Goal: Task Accomplishment & Management: Use online tool/utility

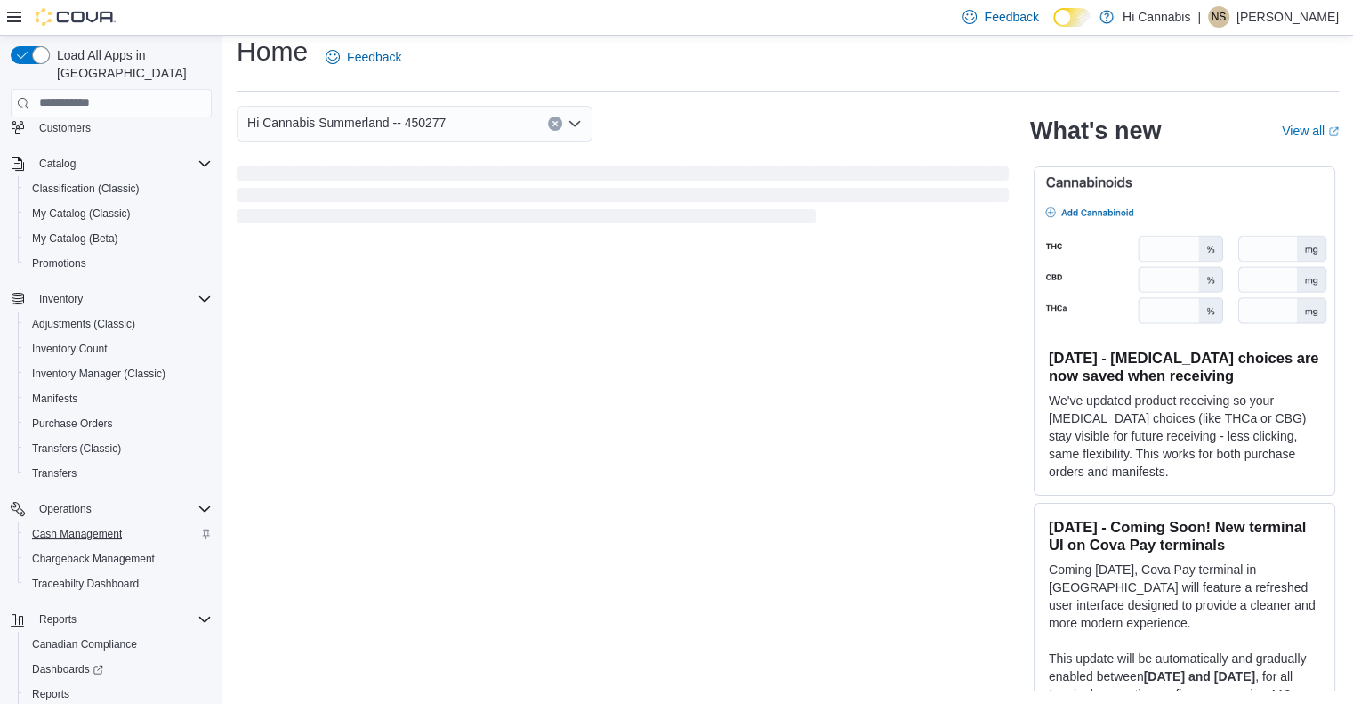
scroll to position [177, 0]
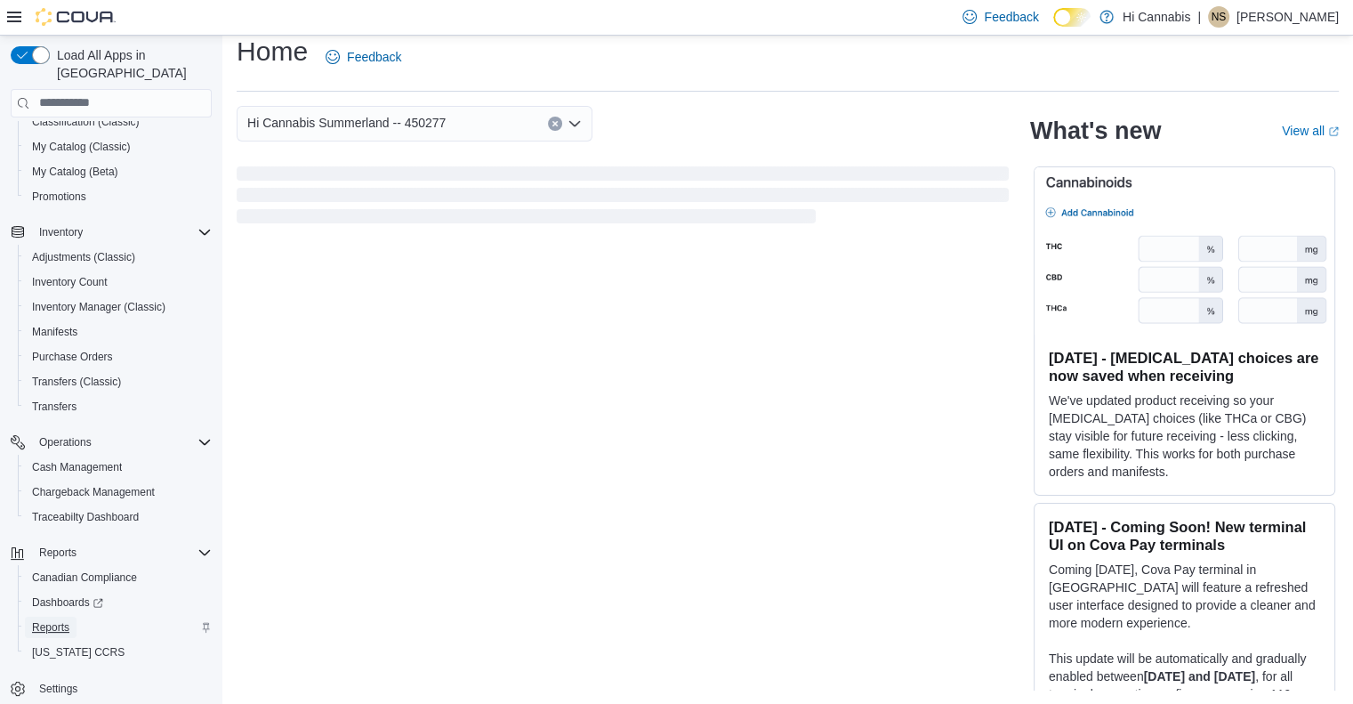
click at [37, 620] on span "Reports" at bounding box center [50, 627] width 37 height 14
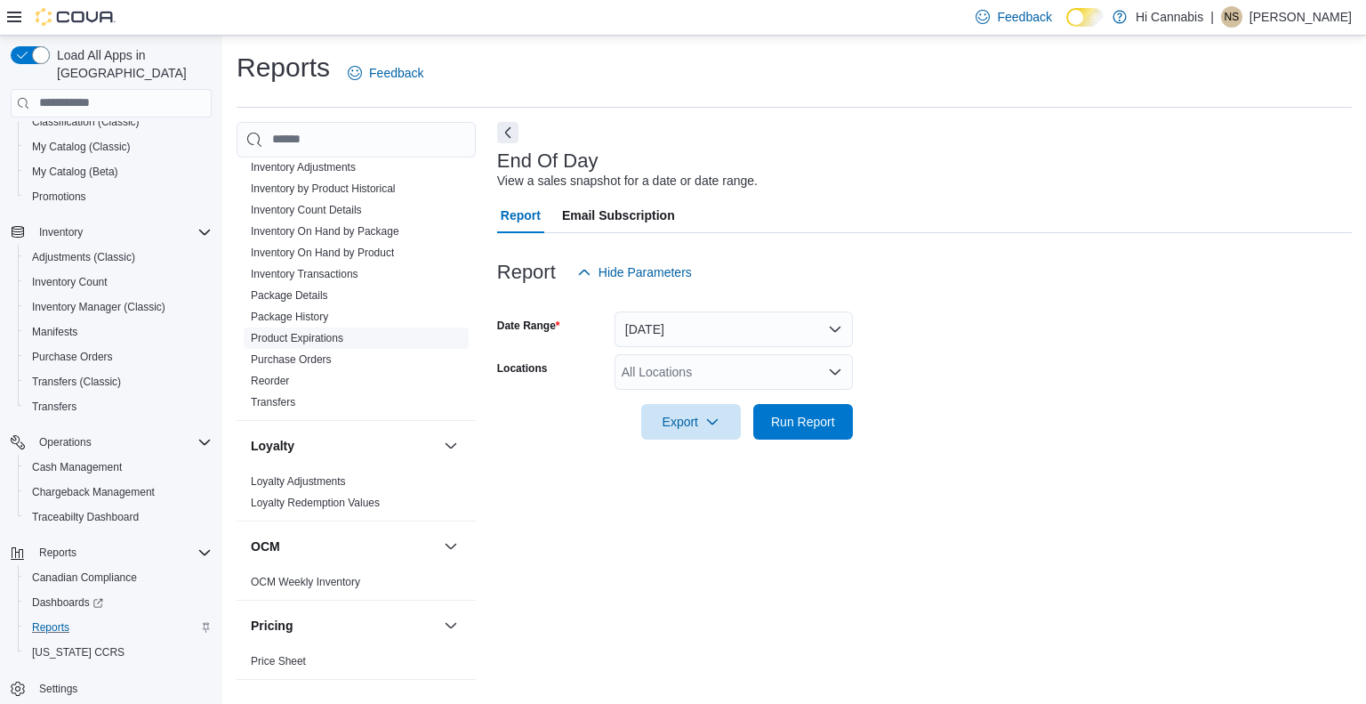
scroll to position [712, 0]
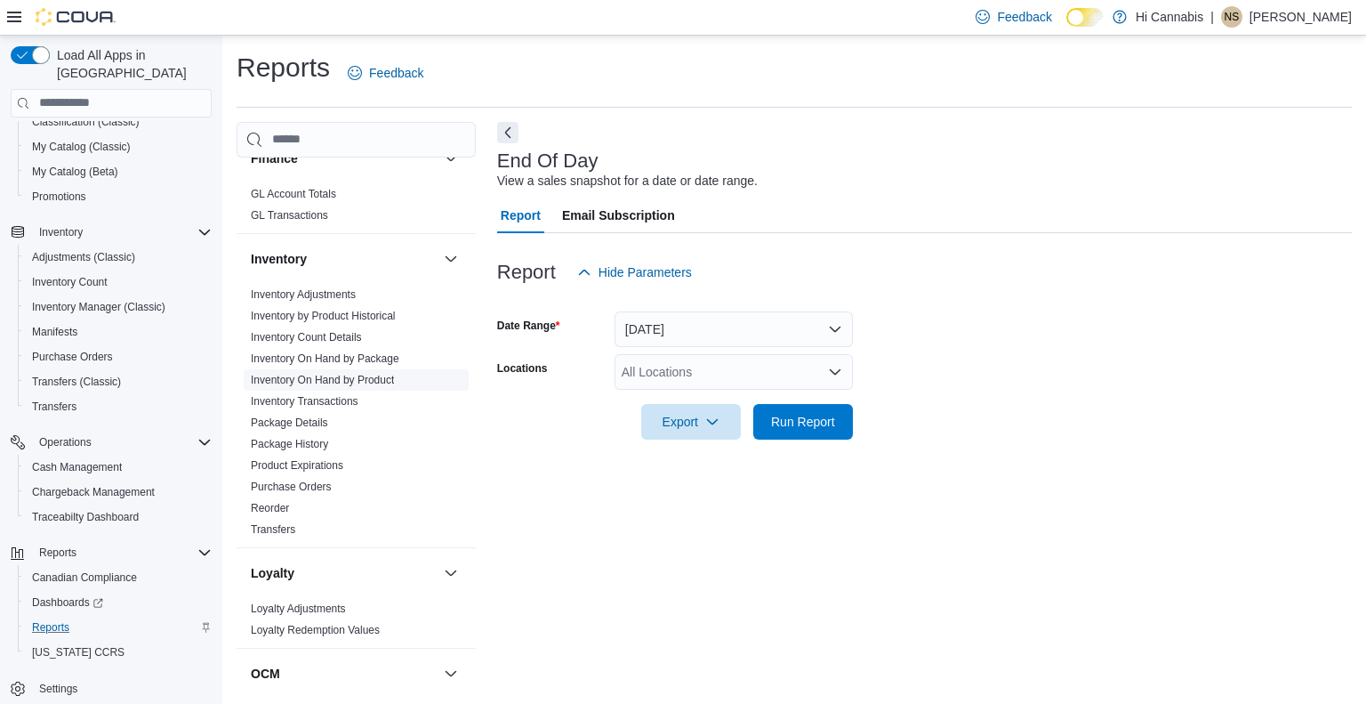
click at [359, 374] on link "Inventory On Hand by Product" at bounding box center [322, 380] width 143 height 12
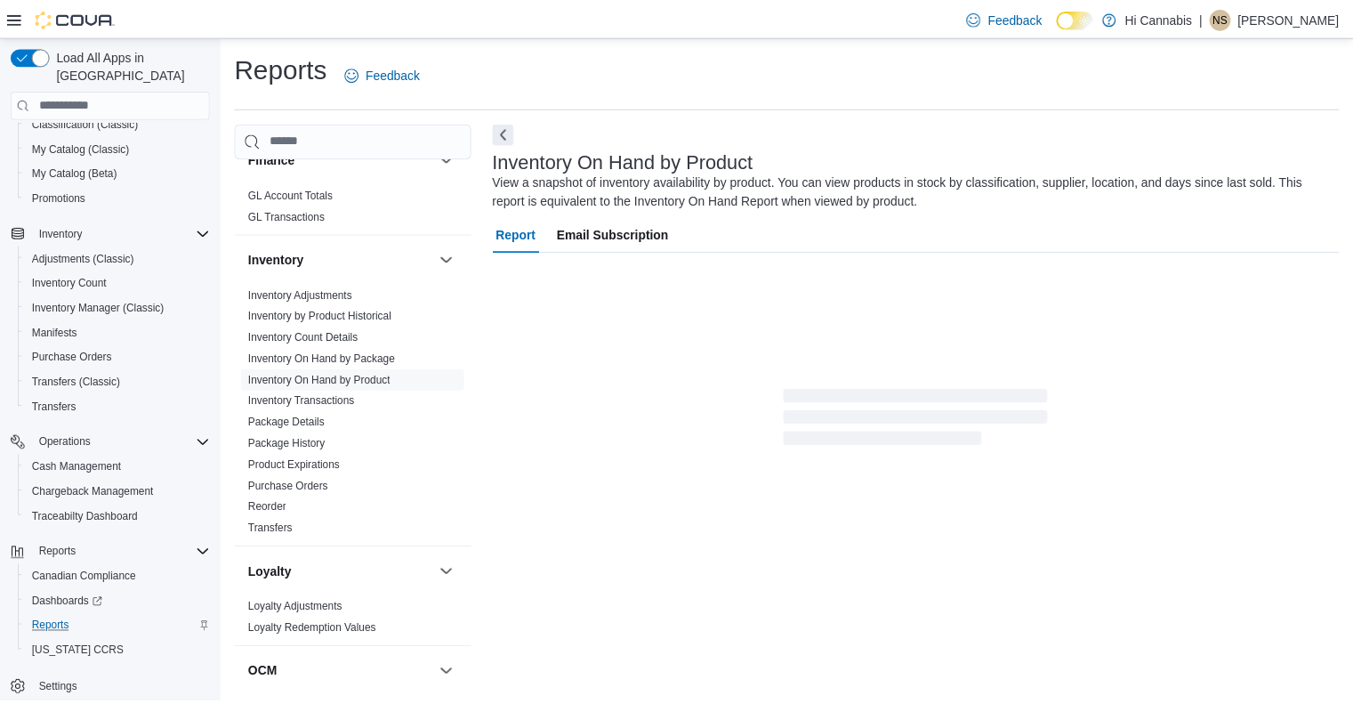
scroll to position [13, 0]
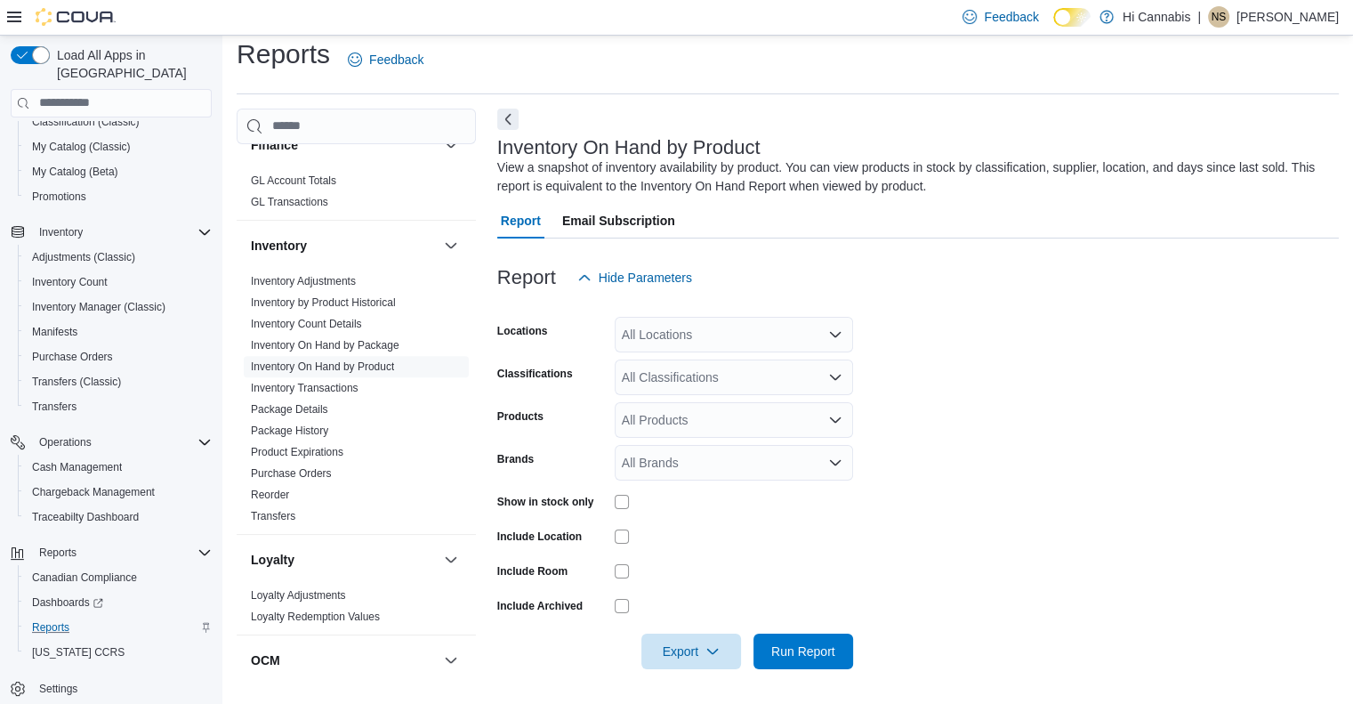
click at [690, 340] on div "All Locations" at bounding box center [734, 335] width 238 height 36
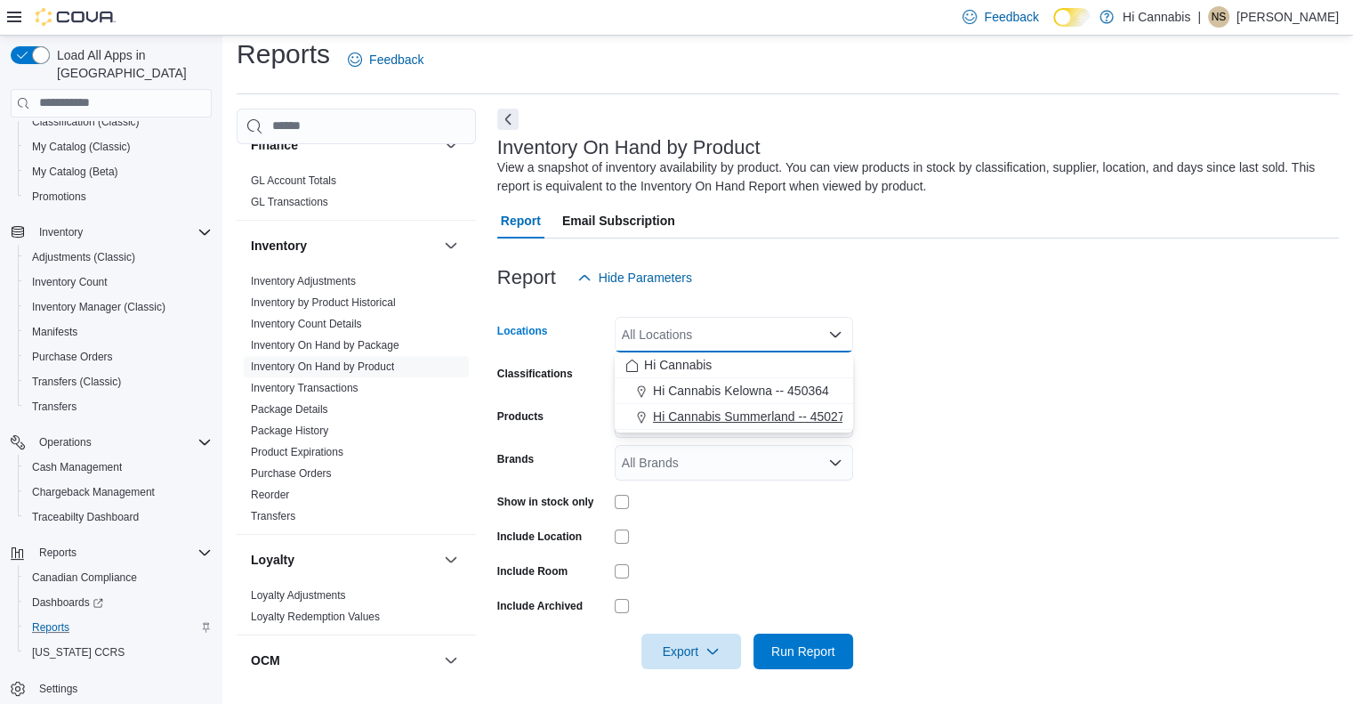
click at [701, 412] on span "Hi Cannabis Summerland -- 450277" at bounding box center [752, 416] width 198 height 18
drag, startPoint x: 715, startPoint y: 417, endPoint x: 734, endPoint y: 422, distance: 19.2
click at [716, 417] on div "All Products" at bounding box center [734, 420] width 238 height 36
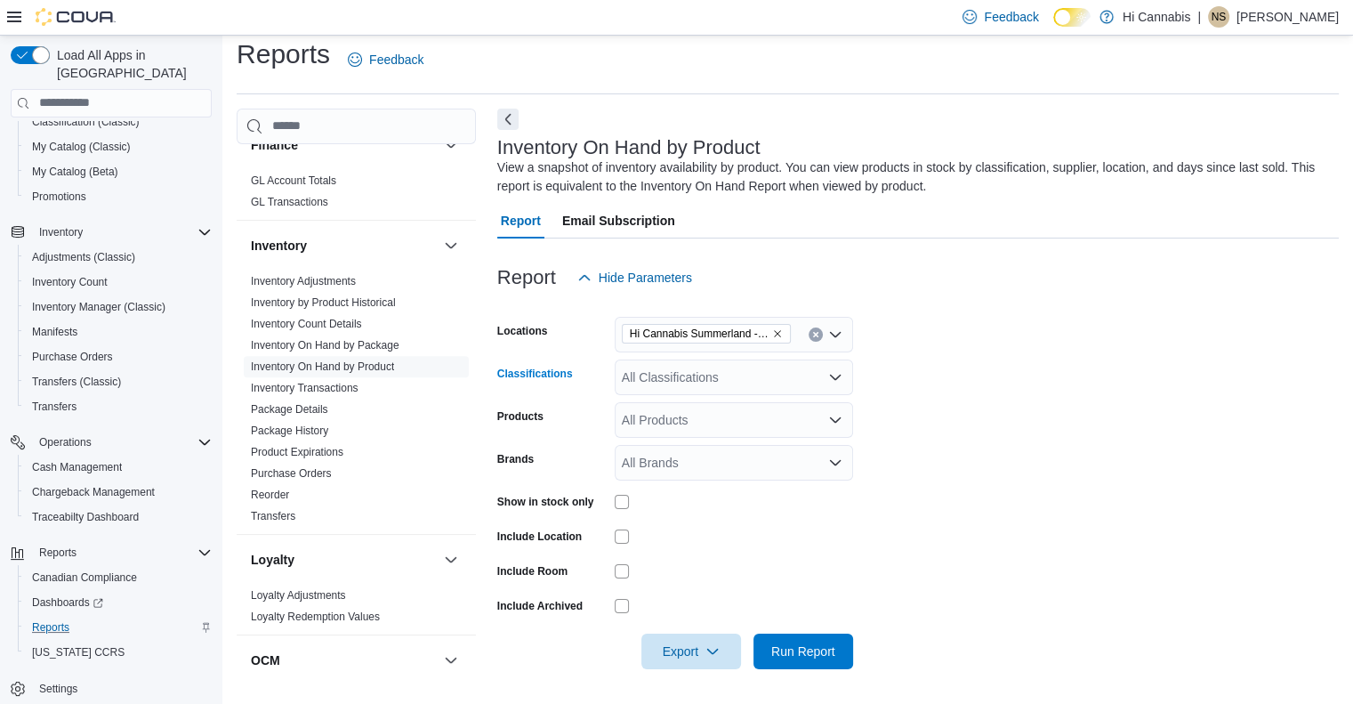
click at [749, 387] on div "All Classifications" at bounding box center [734, 377] width 238 height 36
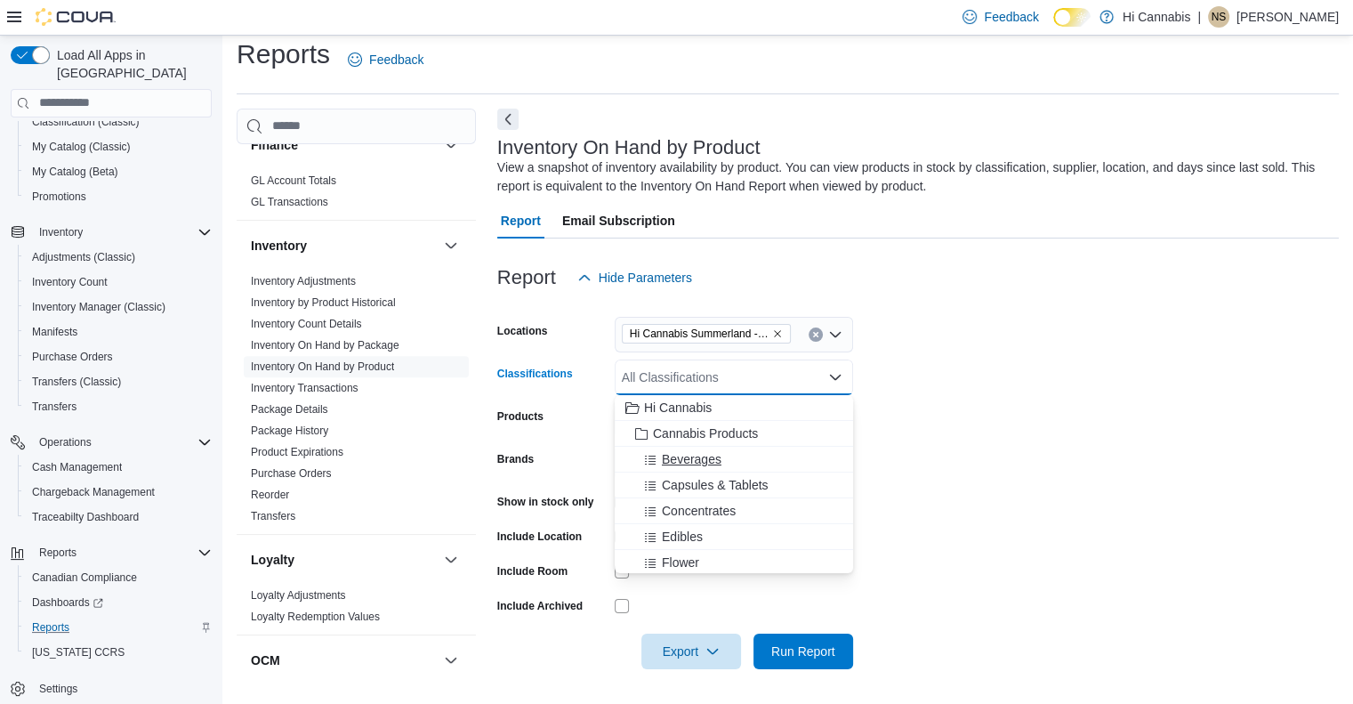
click at [730, 452] on div "Beverages" at bounding box center [733, 459] width 217 height 18
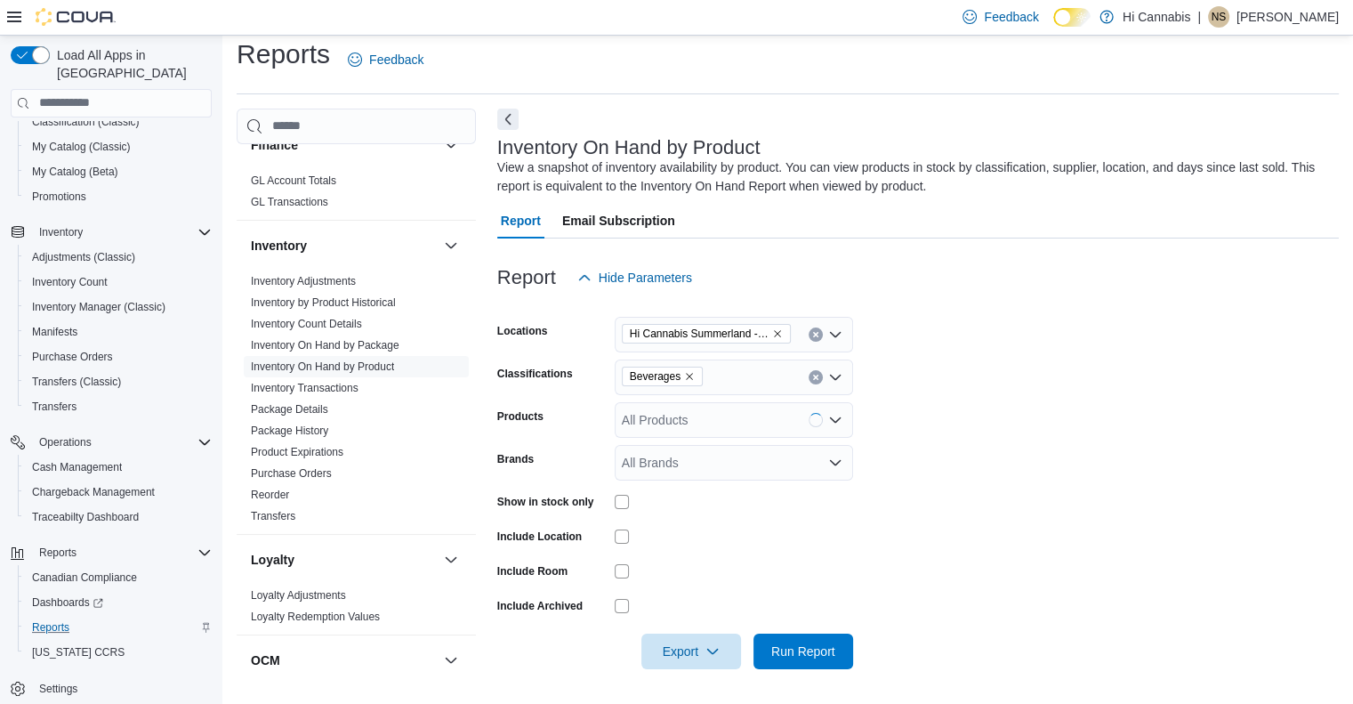
click at [981, 468] on form "Locations Hi Cannabis Summerland -- 450277 Classifications Beverages Products A…" at bounding box center [918, 482] width 842 height 374
click at [707, 649] on icon "button" at bounding box center [712, 650] width 14 height 14
click at [725, 545] on span "Export to Excel" at bounding box center [694, 542] width 80 height 14
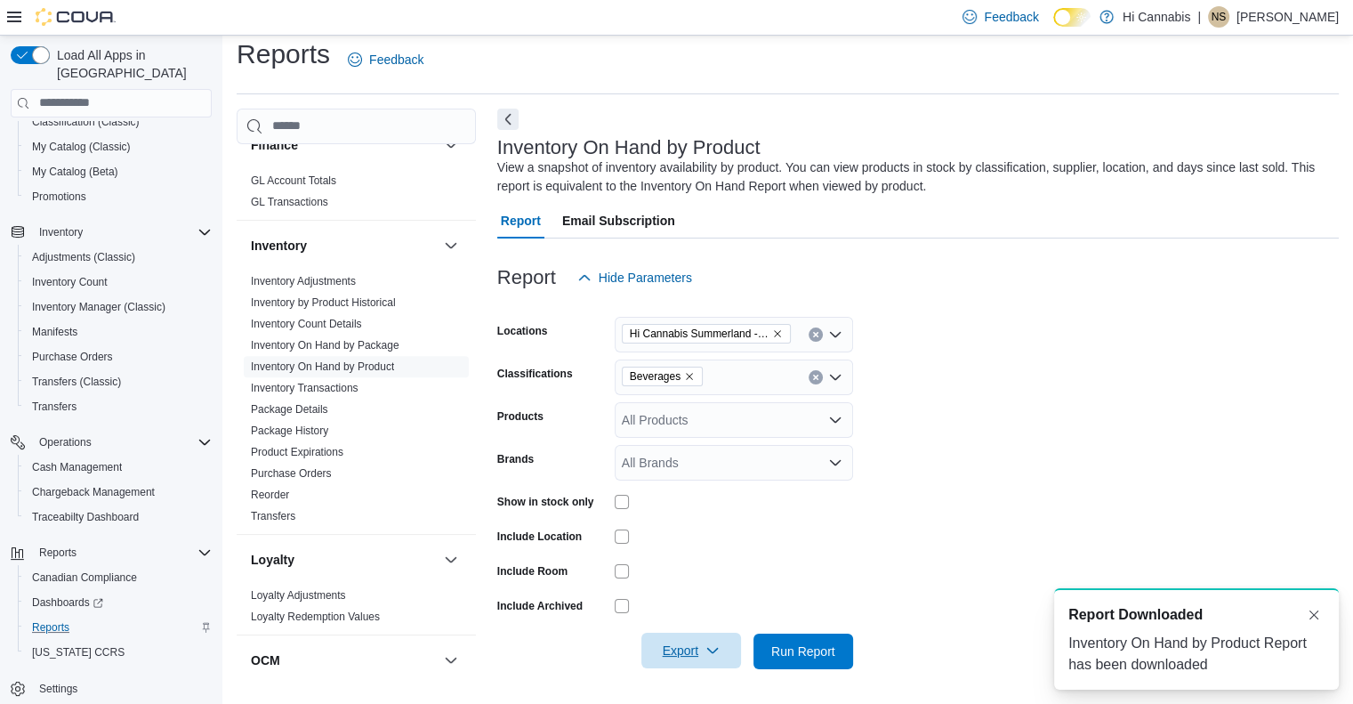
scroll to position [0, 0]
